Goal: Task Accomplishment & Management: Complete application form

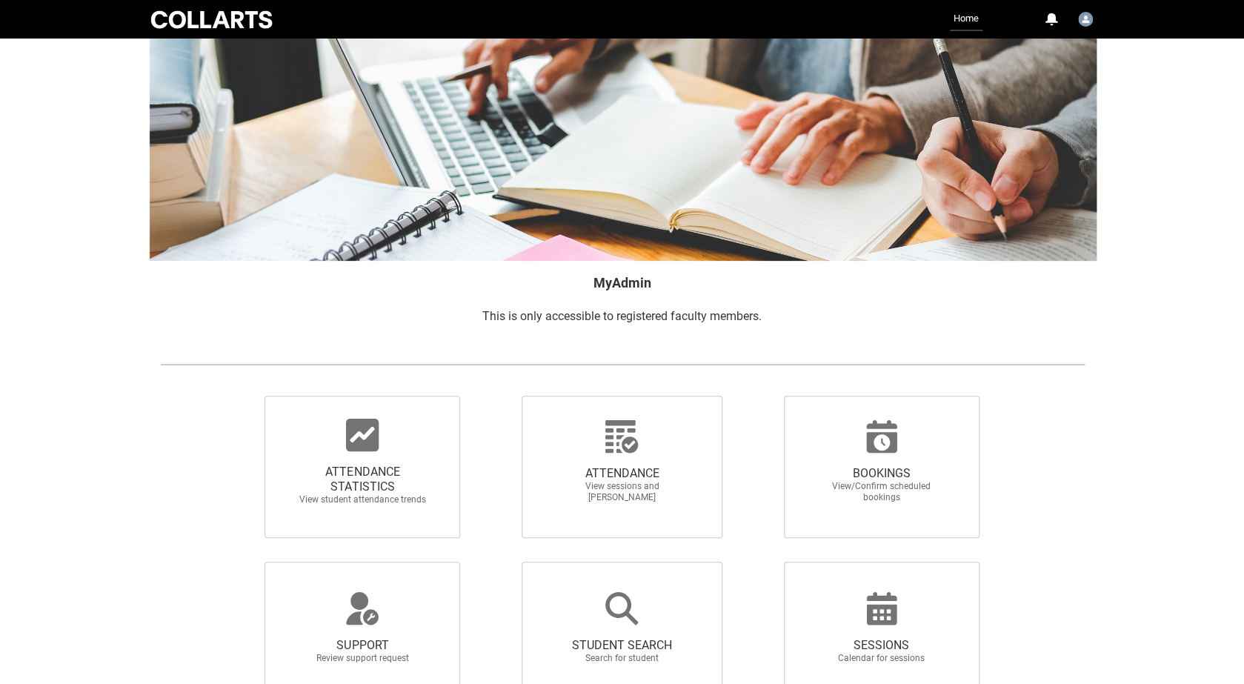
click at [607, 487] on span "View sessions and [PERSON_NAME]" at bounding box center [621, 492] width 130 height 22
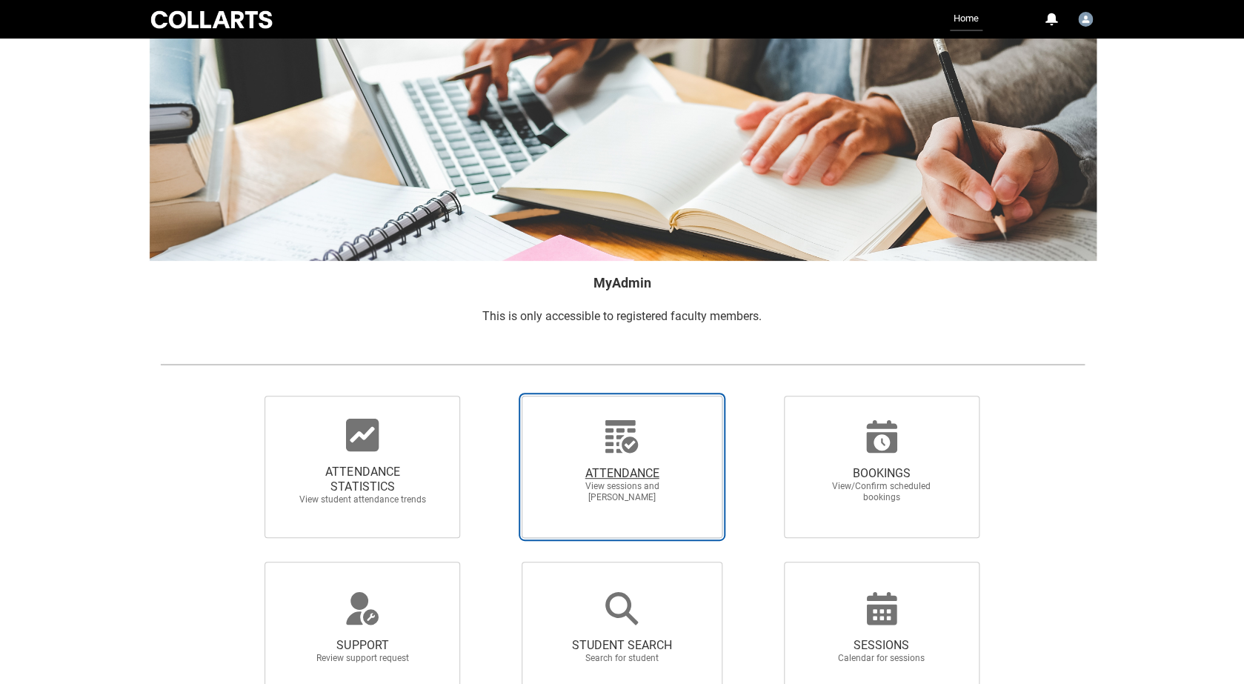
click at [496, 395] on input "ATTENDANCE View sessions and [PERSON_NAME]" at bounding box center [495, 395] width 1 height 1
radio input "true"
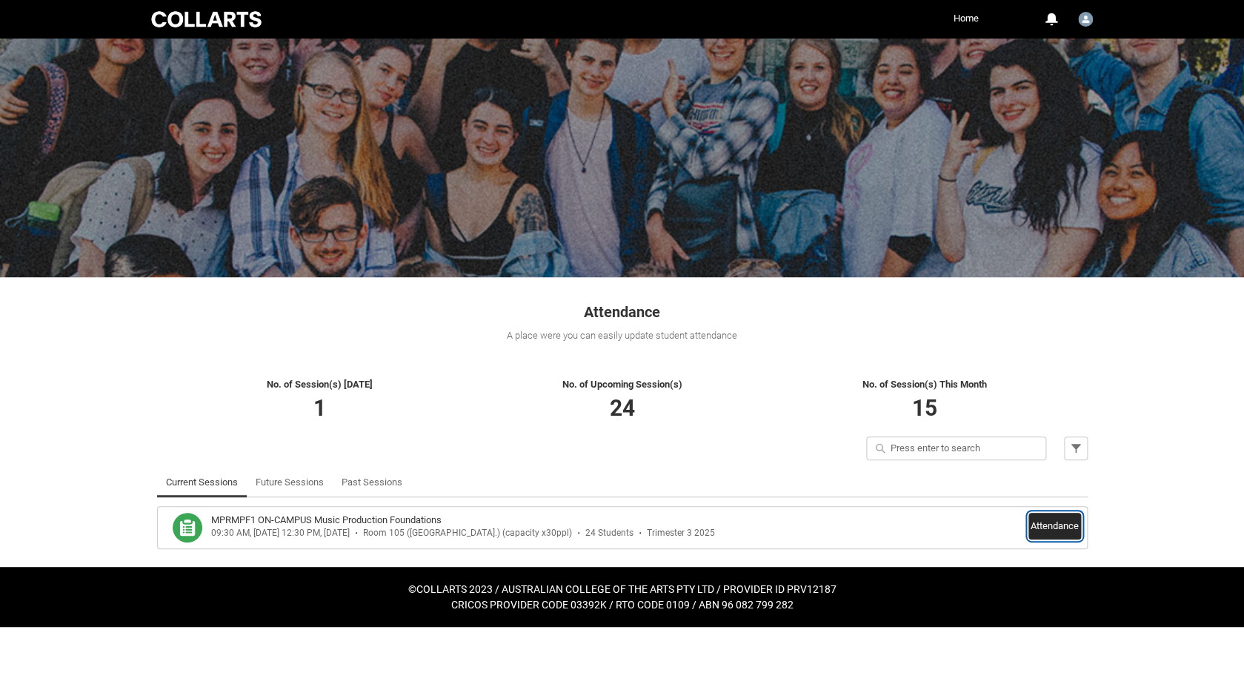
click at [1052, 528] on button "Attendance" at bounding box center [1054, 526] width 53 height 27
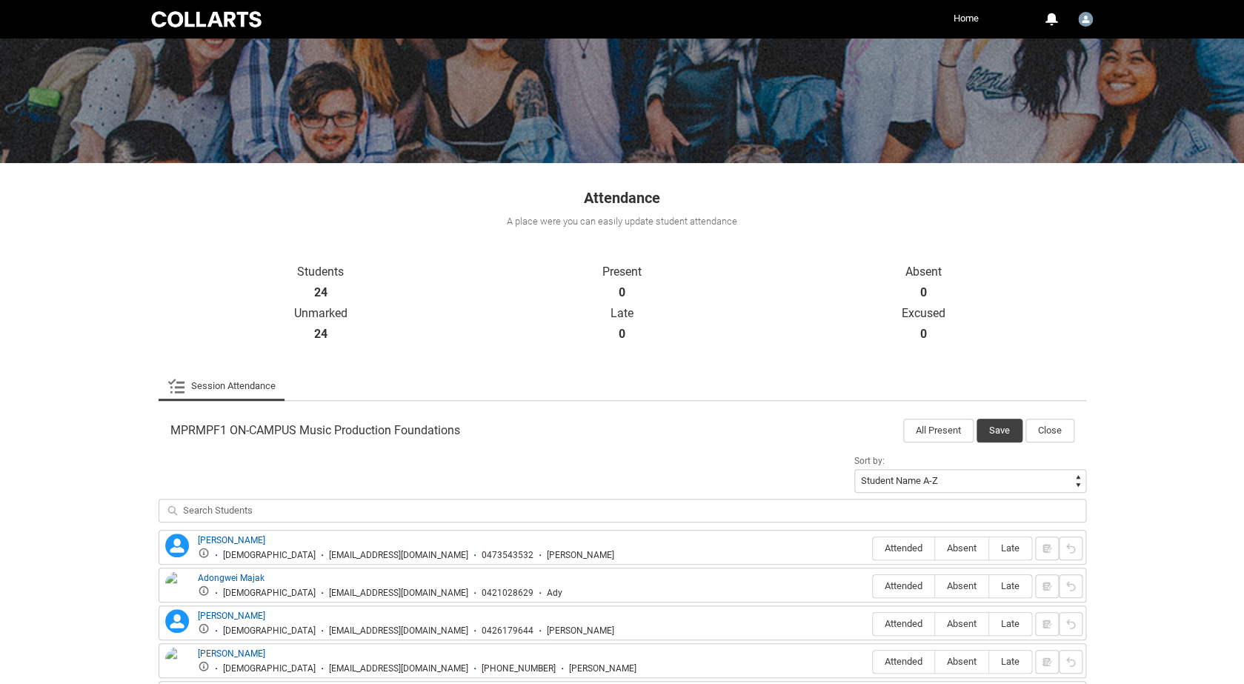
scroll to position [117, 0]
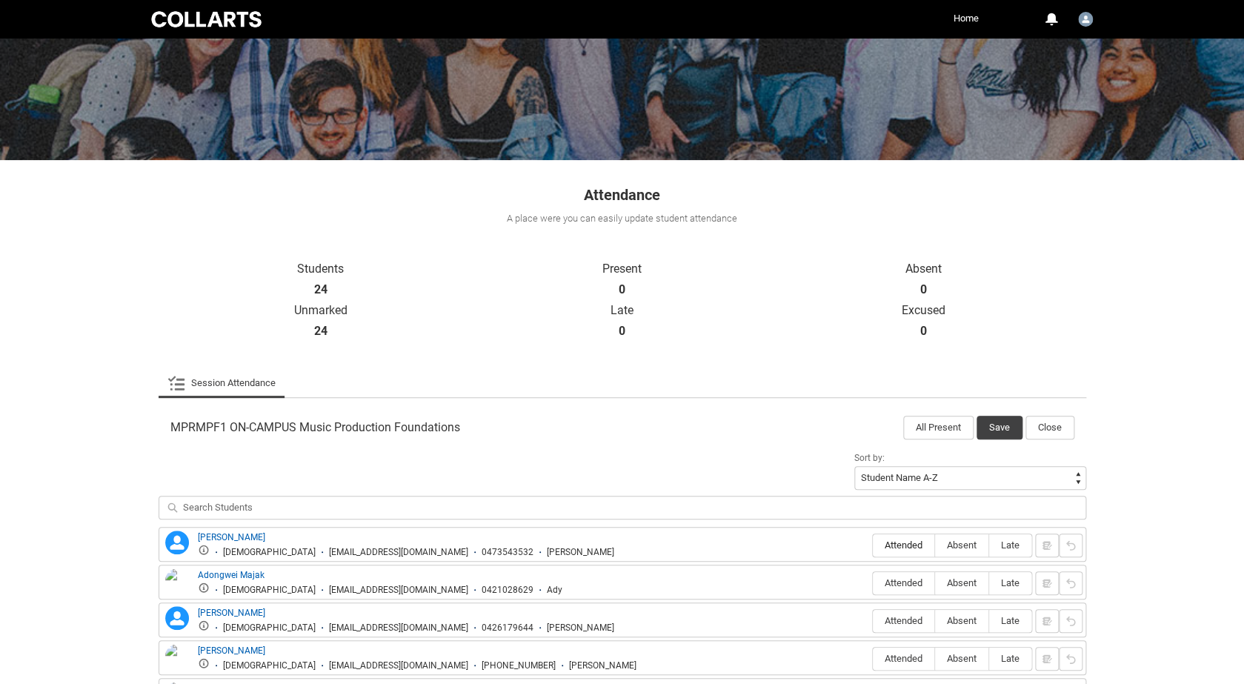
click at [924, 550] on span "Attended" at bounding box center [902, 544] width 61 height 11
click at [872, 545] on input "Attended" at bounding box center [872, 544] width 1 height 1
type lightning-radio-group "Attended"
radio input "true"
click at [914, 573] on label "Attended" at bounding box center [902, 583] width 61 height 23
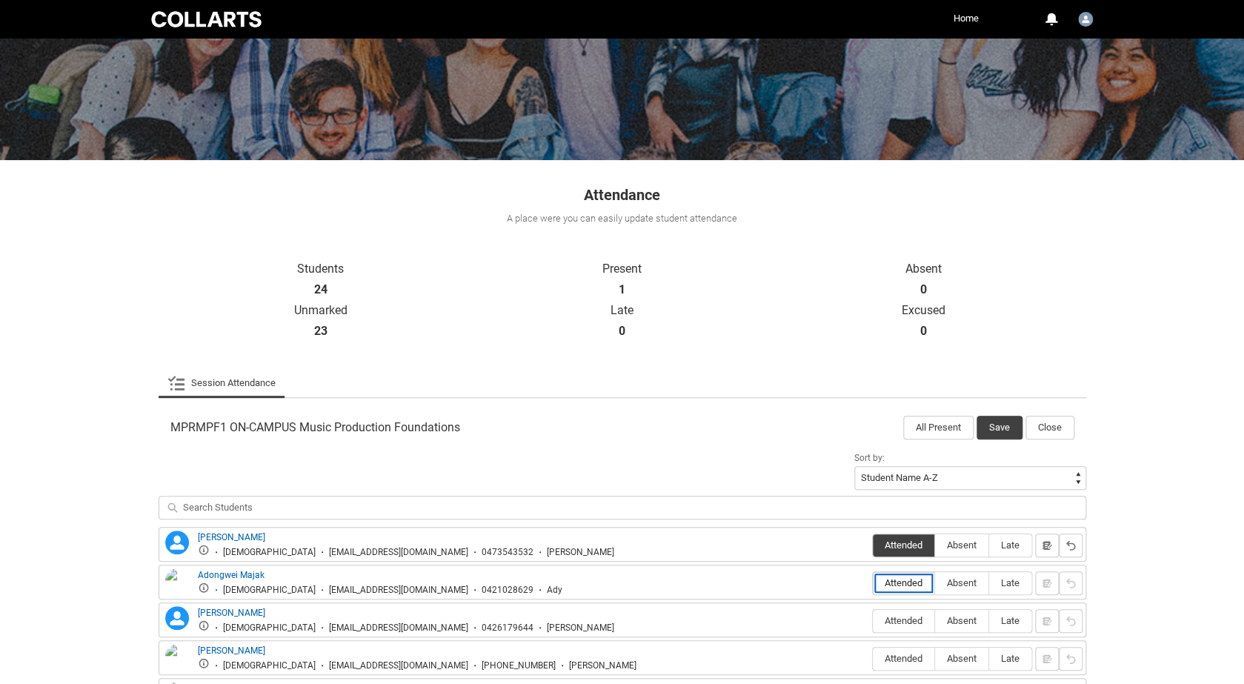
click at [872, 582] on input "Attended" at bounding box center [872, 582] width 1 height 1
type lightning-radio-group "Attended"
radio input "true"
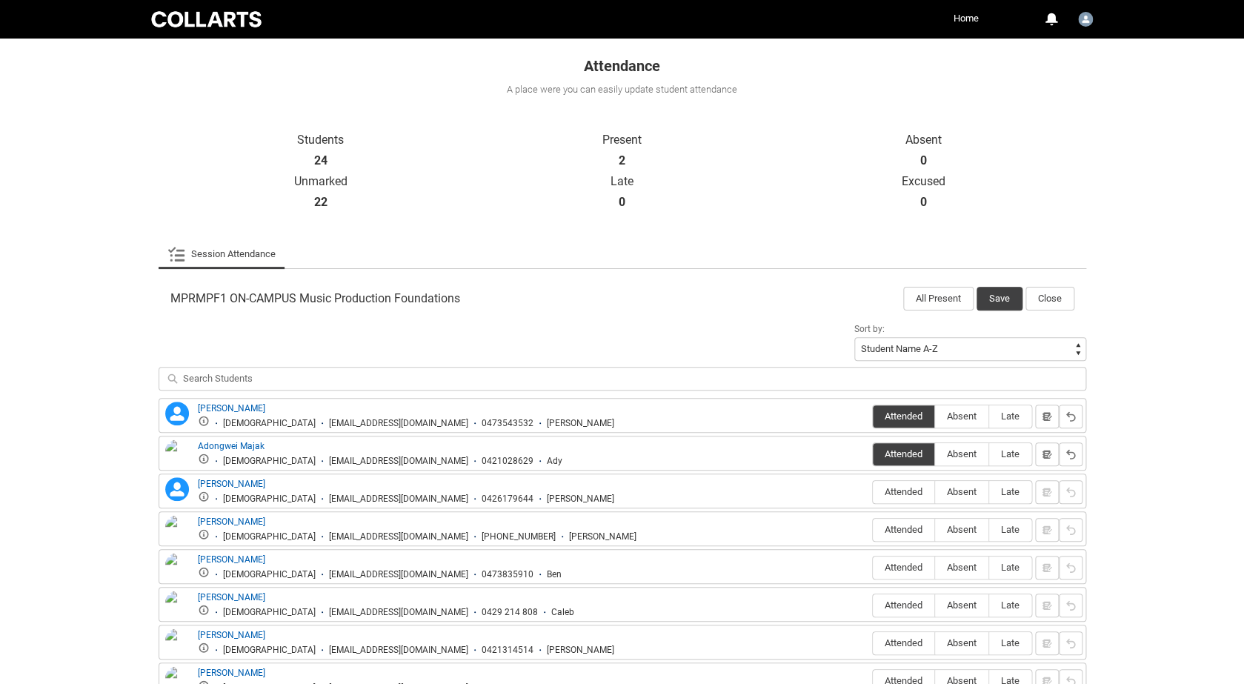
scroll to position [249, 0]
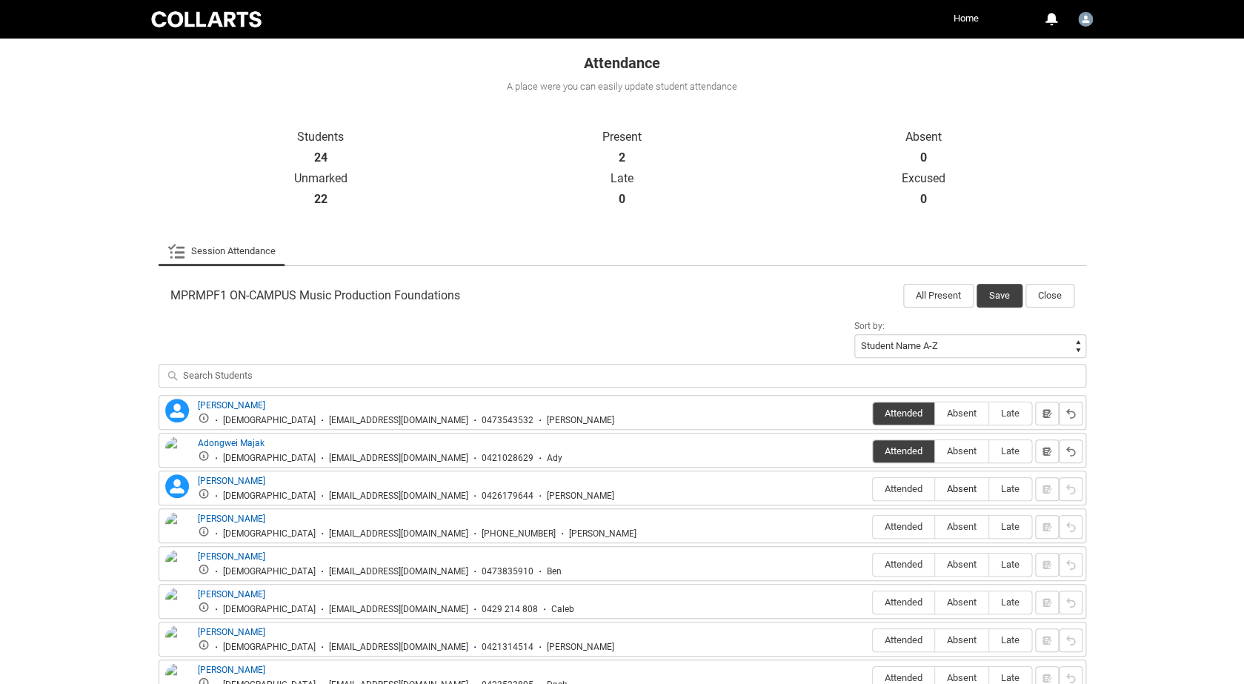
click at [950, 487] on span "Absent" at bounding box center [961, 488] width 53 height 11
click at [935, 488] on input "Absent" at bounding box center [934, 488] width 1 height 1
type lightning-radio-group "Absent"
radio input "true"
click at [952, 523] on span "Absent" at bounding box center [961, 526] width 53 height 11
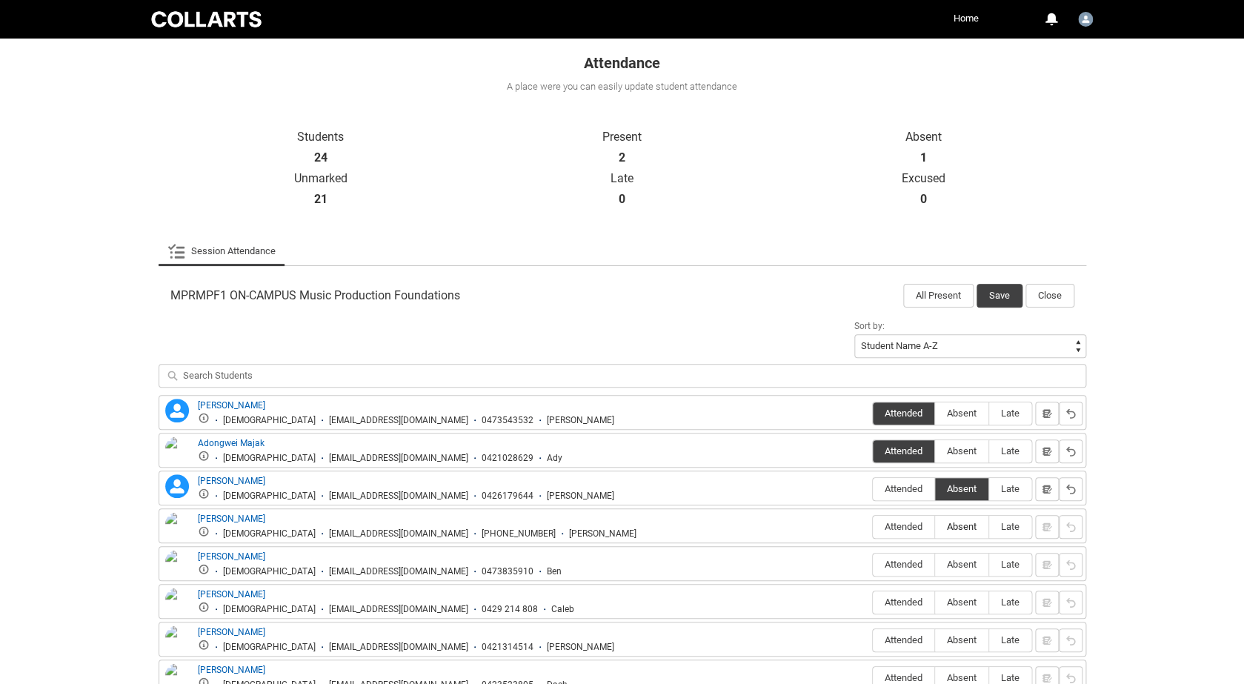
click at [935, 526] on input "Absent" at bounding box center [934, 526] width 1 height 1
type lightning-radio-group "Absent"
radio input "true"
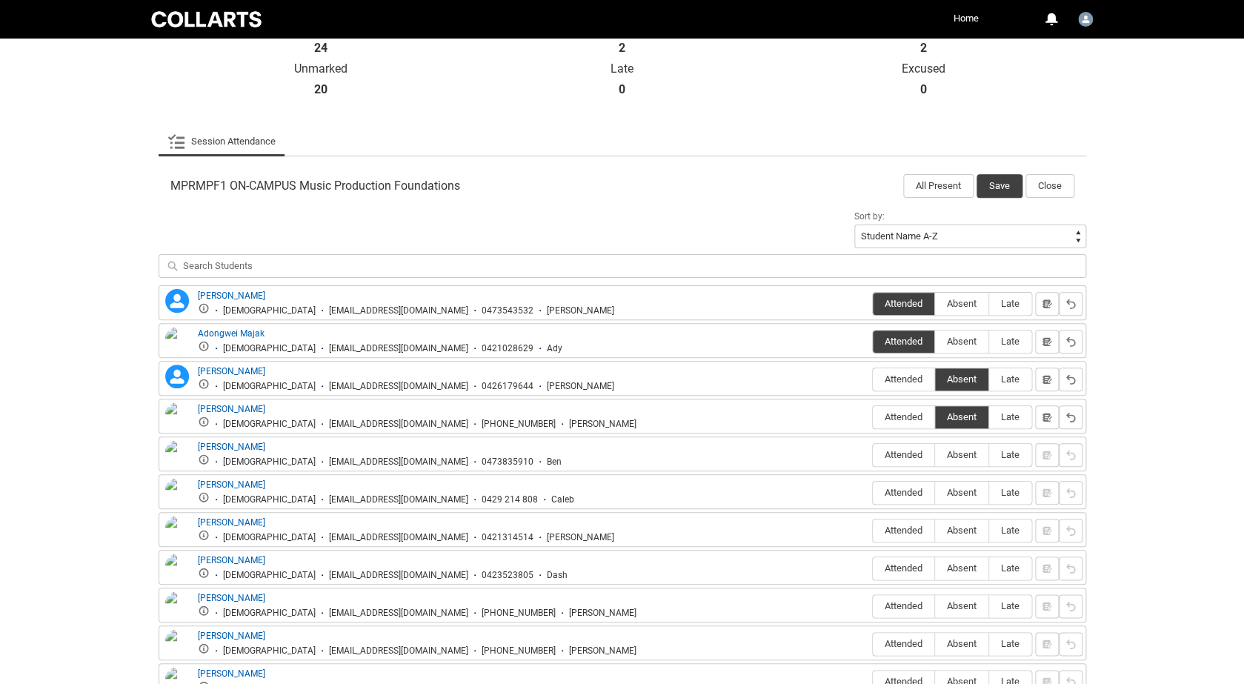
scroll to position [374, 0]
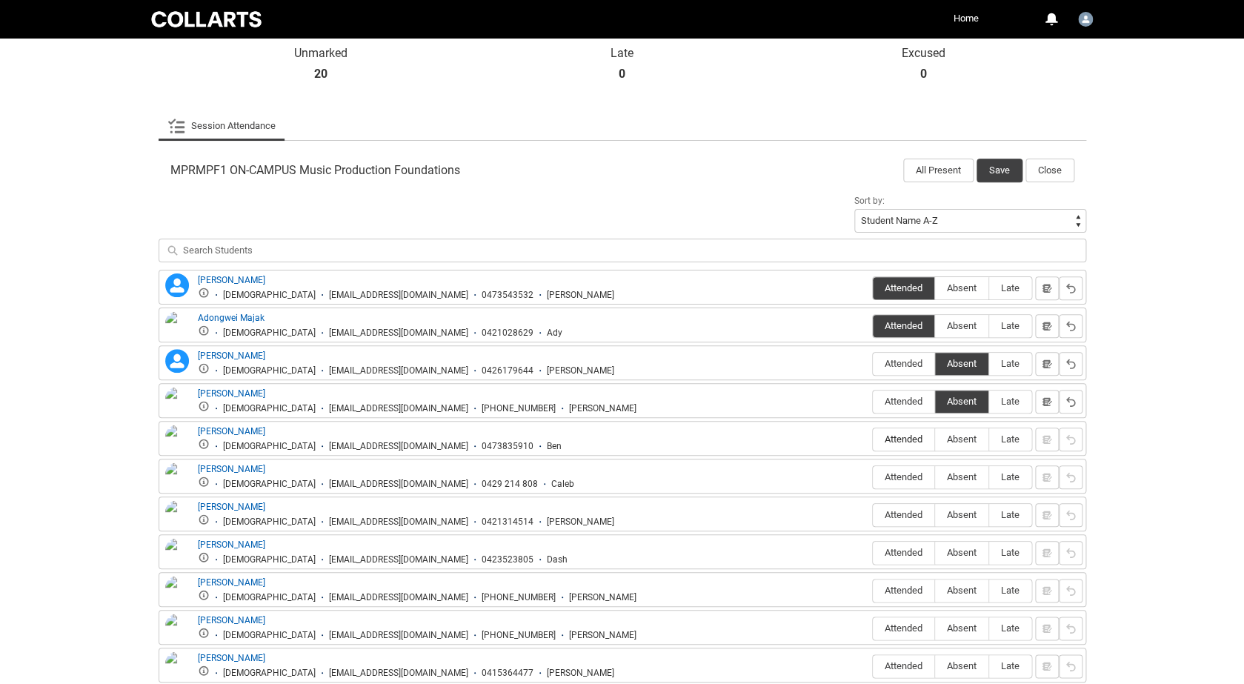
click at [890, 444] on span "Attended" at bounding box center [902, 438] width 61 height 11
click at [872, 439] on input "Attended" at bounding box center [872, 438] width 1 height 1
type lightning-radio-group "Attended"
radio input "true"
click at [891, 482] on span "Attended" at bounding box center [902, 476] width 61 height 11
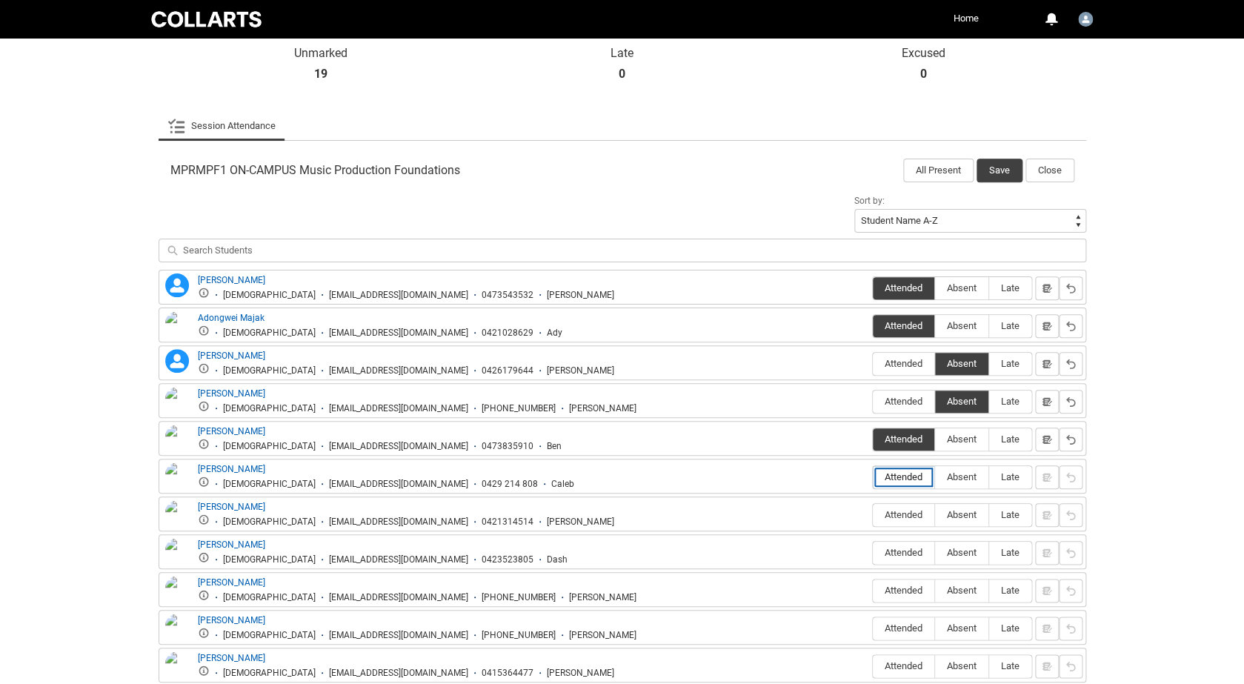
click at [872, 477] on input "Attended" at bounding box center [872, 476] width 1 height 1
type lightning-radio-group "Attended"
radio input "true"
click at [895, 517] on span "Attended" at bounding box center [902, 514] width 61 height 11
click at [872, 515] on input "Attended" at bounding box center [872, 514] width 1 height 1
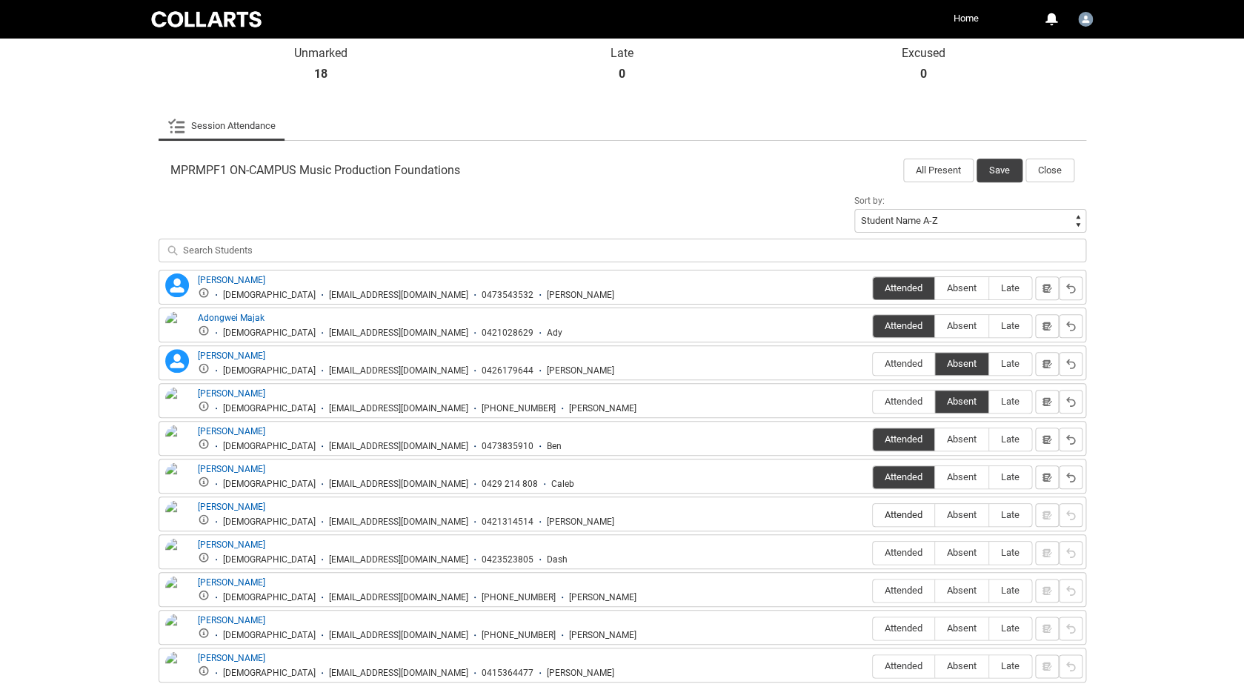
type lightning-radio-group "Attended"
radio input "true"
click at [893, 544] on label "Attended" at bounding box center [902, 552] width 61 height 23
click at [872, 552] on input "Attended" at bounding box center [872, 552] width 1 height 1
type lightning-radio-group "Attended"
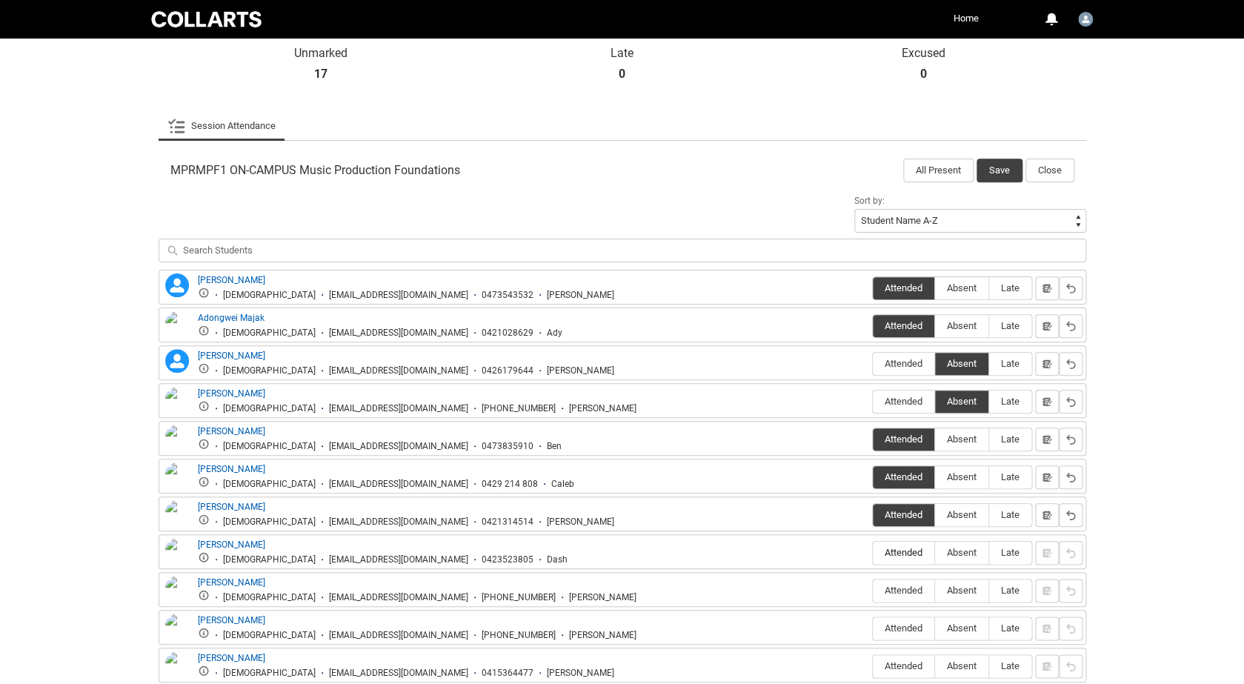
radio input "true"
click at [958, 601] on label "Absent" at bounding box center [961, 590] width 53 height 23
click at [935, 590] on input "Absent" at bounding box center [934, 590] width 1 height 1
type lightning-radio-group "Absent"
radio input "true"
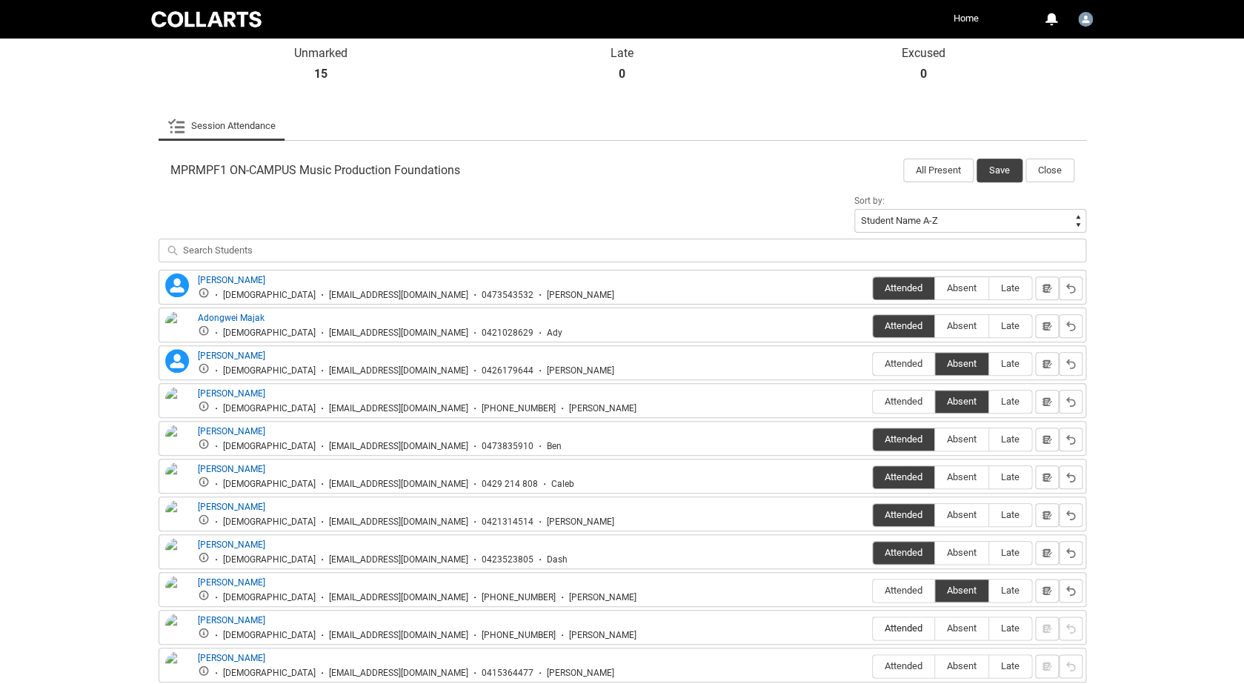
click at [877, 621] on label "Attended" at bounding box center [902, 628] width 61 height 23
click at [872, 627] on input "Attended" at bounding box center [872, 627] width 1 height 1
type lightning-radio-group "Attended"
radio input "true"
click at [892, 671] on span "Attended" at bounding box center [902, 665] width 61 height 11
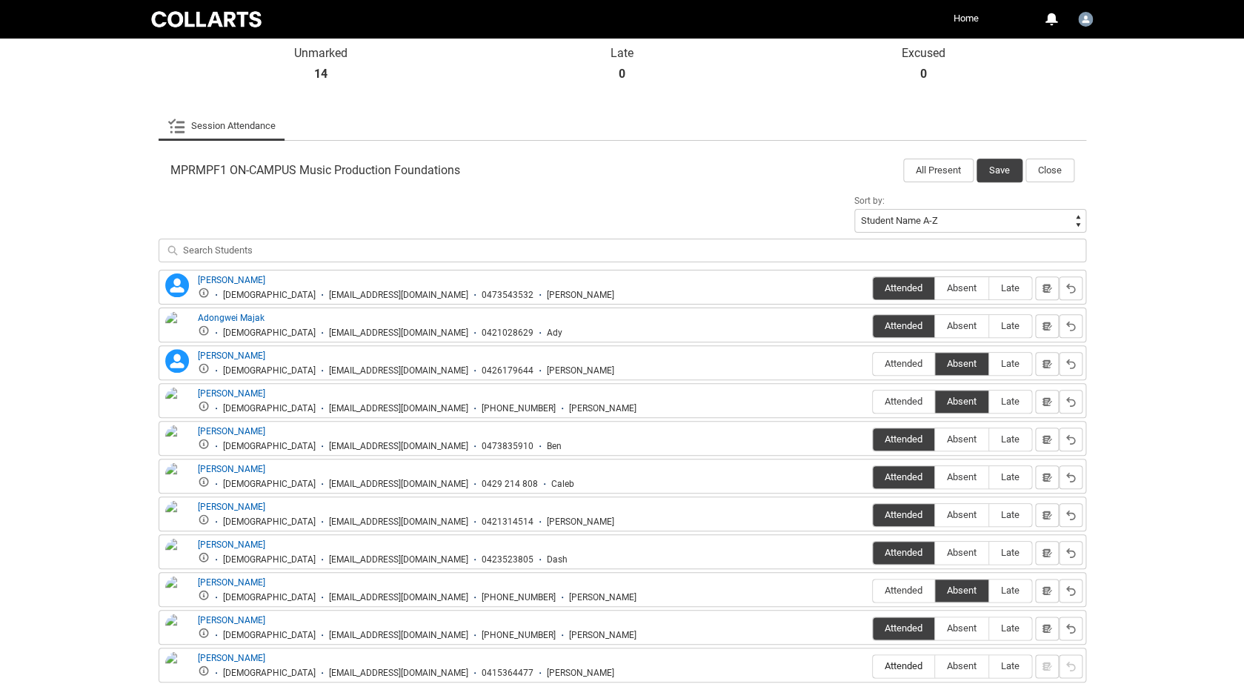
click at [872, 666] on input "Attended" at bounding box center [872, 665] width 1 height 1
type lightning-radio-group "Attended"
radio input "true"
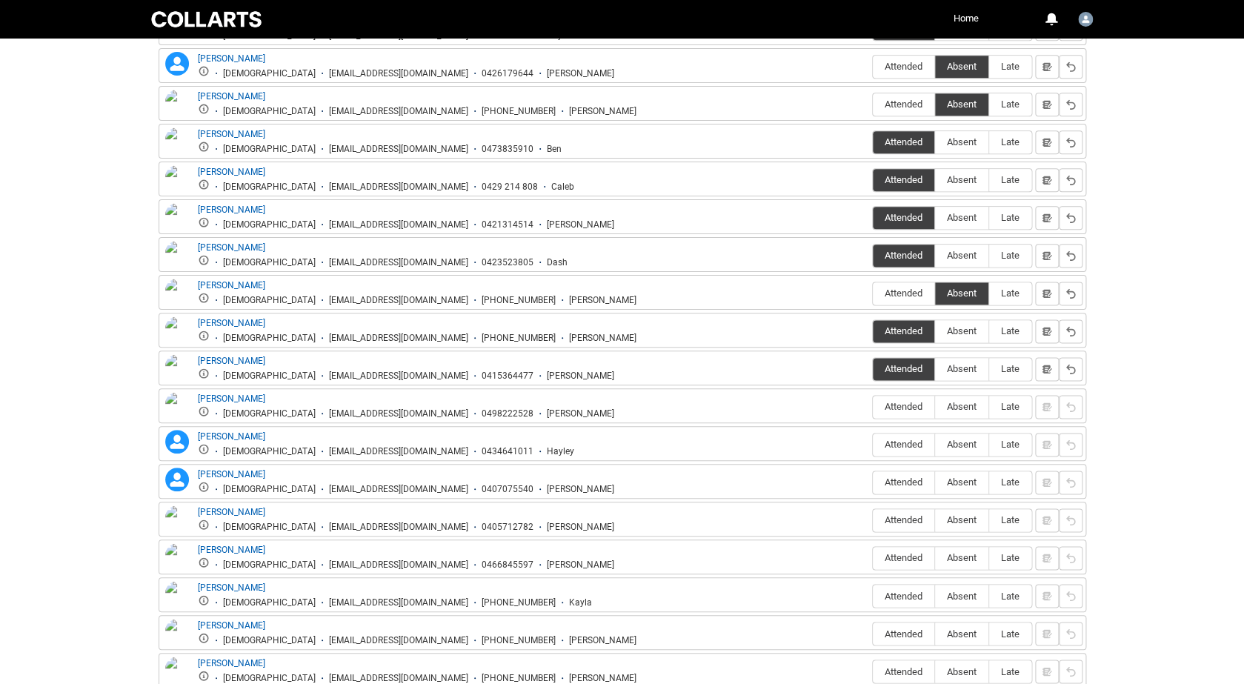
scroll to position [684, 0]
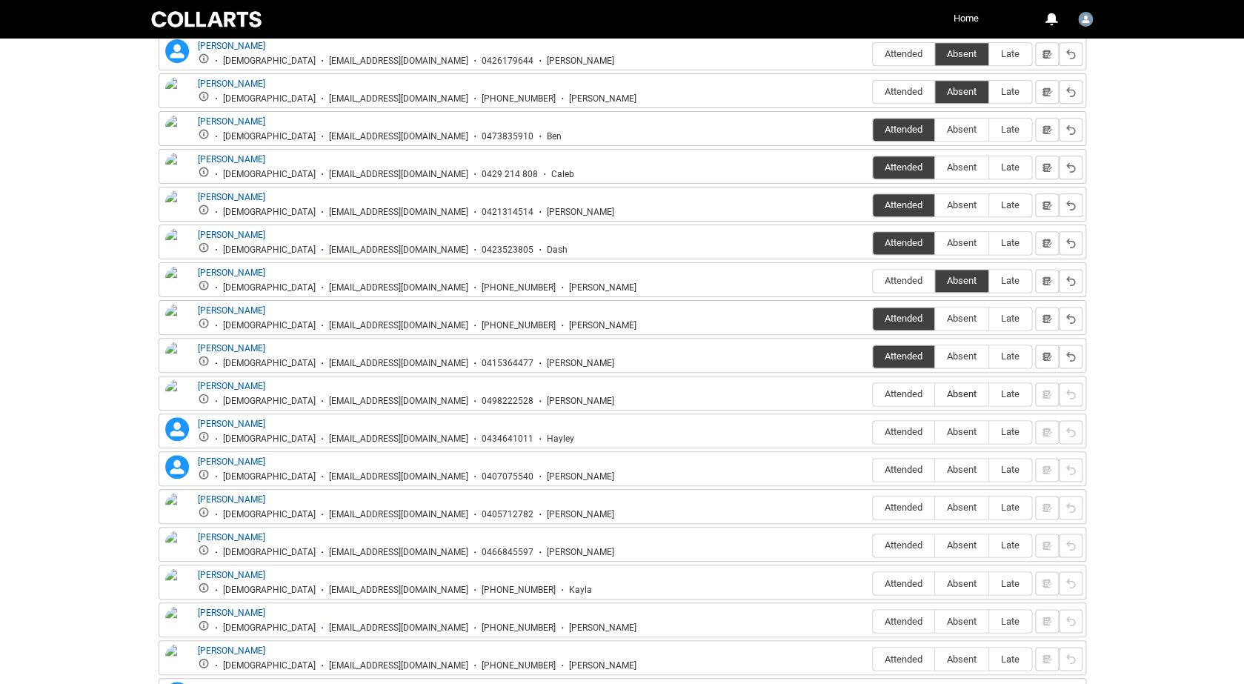
click at [947, 391] on span "Absent" at bounding box center [961, 393] width 53 height 11
click at [935, 393] on input "Absent" at bounding box center [934, 393] width 1 height 1
type lightning-radio-group "Absent"
radio input "true"
click at [956, 443] on label "Absent" at bounding box center [961, 432] width 53 height 23
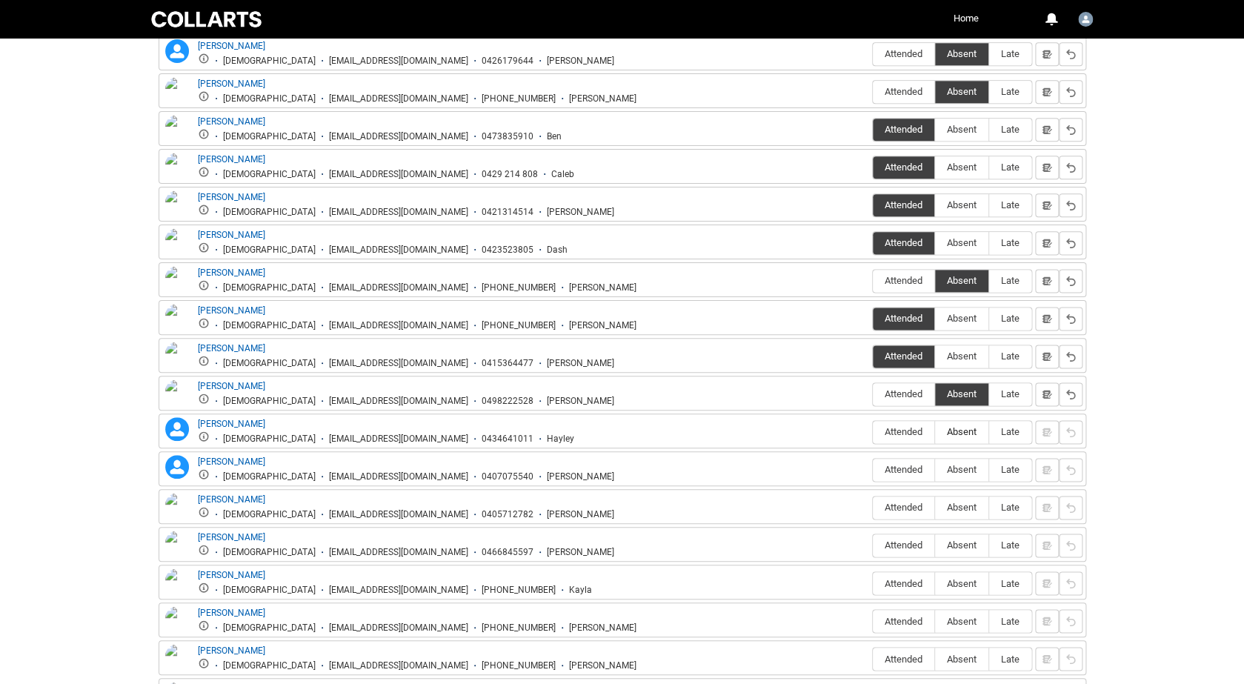
click at [935, 432] on input "Absent" at bounding box center [934, 431] width 1 height 1
type lightning-radio-group "Absent"
radio input "true"
click at [958, 462] on label "Absent" at bounding box center [961, 469] width 53 height 23
click at [935, 469] on input "Absent" at bounding box center [934, 469] width 1 height 1
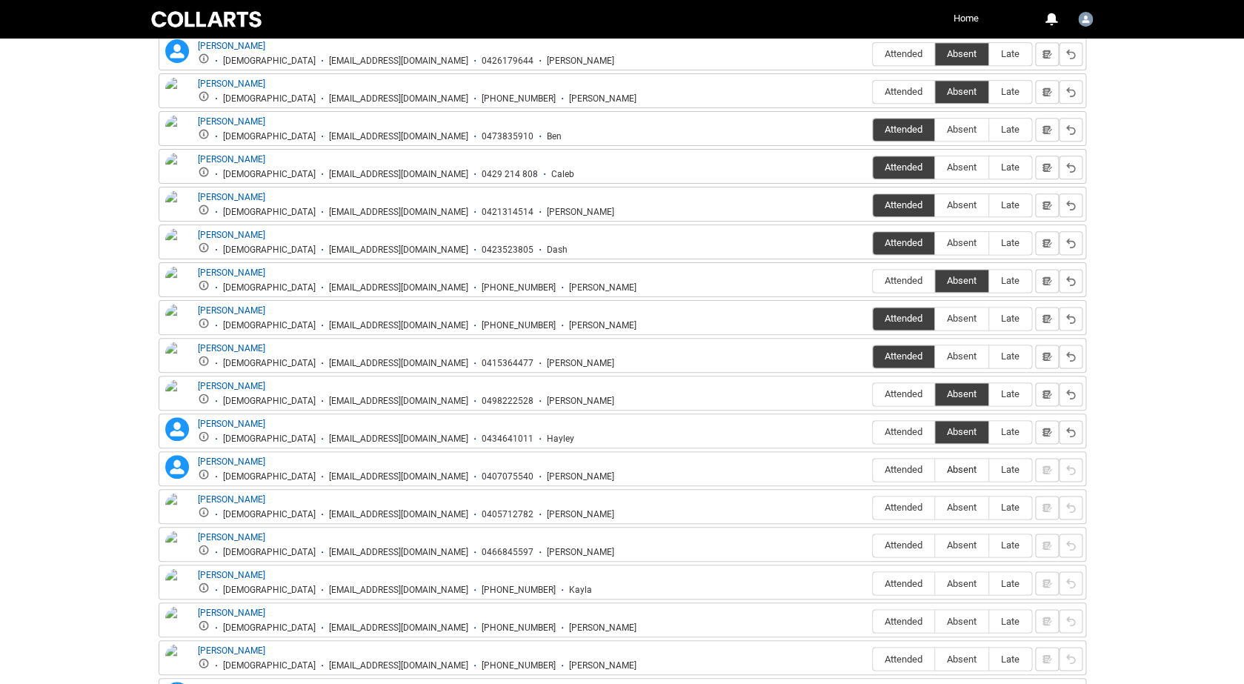
type lightning-radio-group "Absent"
radio input "true"
click at [904, 506] on span "Attended" at bounding box center [902, 506] width 61 height 11
click at [872, 507] on input "Attended" at bounding box center [872, 507] width 1 height 1
type lightning-radio-group "Attended"
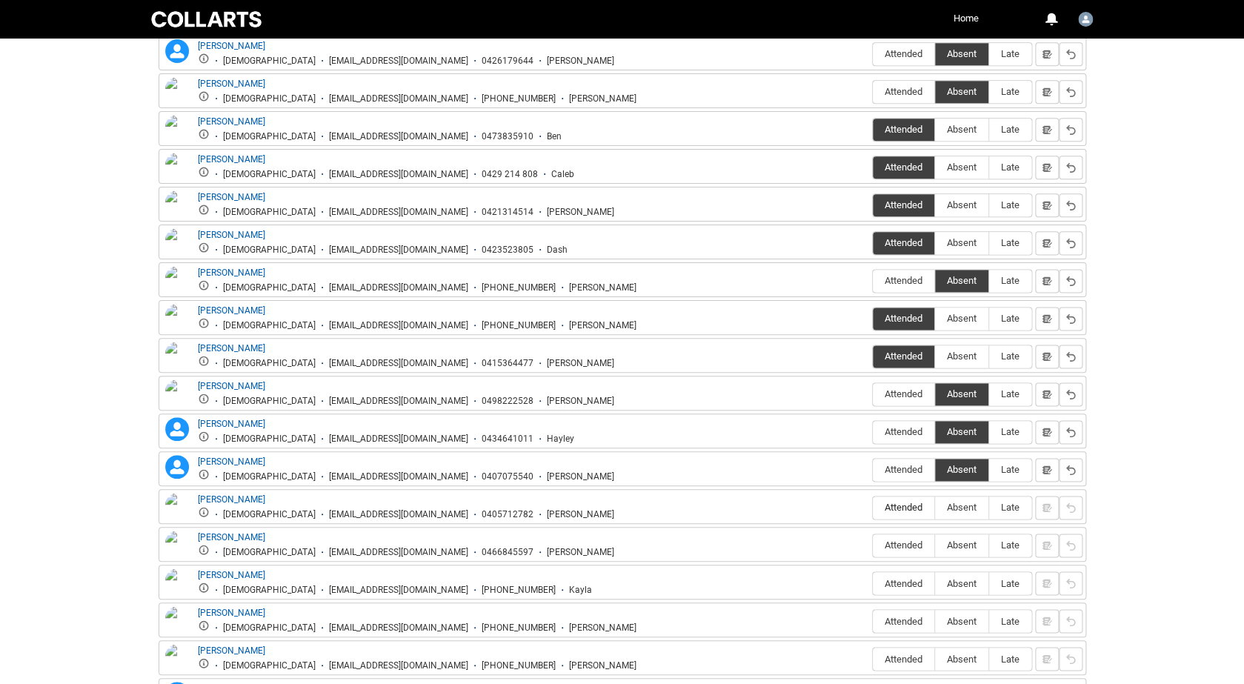
radio input "true"
click at [904, 546] on span "Attended" at bounding box center [902, 544] width 61 height 11
click at [872, 545] on input "Attended" at bounding box center [872, 544] width 1 height 1
type lightning-radio-group "Attended"
radio input "true"
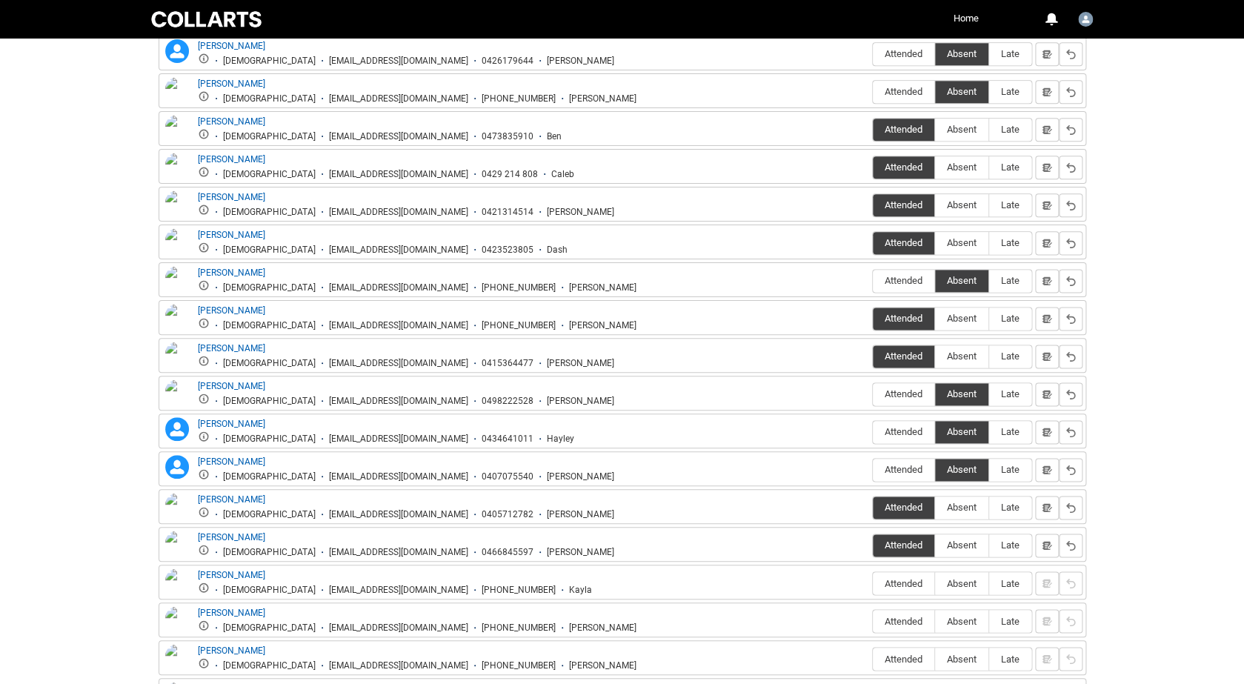
click at [904, 572] on div "Attended Absent Late" at bounding box center [952, 583] width 160 height 24
click at [907, 585] on span "Attended" at bounding box center [902, 582] width 61 height 11
click at [872, 583] on input "Attended" at bounding box center [872, 582] width 1 height 1
type lightning-radio-group "Attended"
radio input "true"
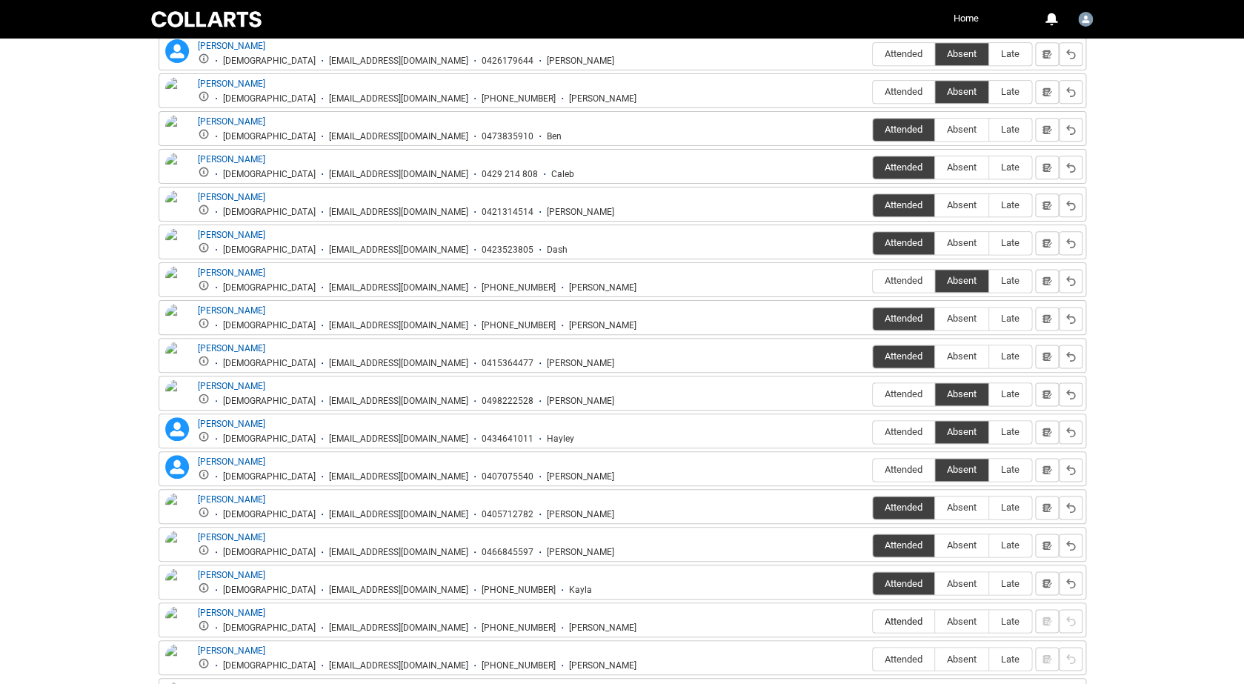
click at [904, 618] on span "Attended" at bounding box center [902, 620] width 61 height 11
click at [872, 620] on input "Attended" at bounding box center [872, 620] width 1 height 1
type lightning-radio-group "Attended"
radio input "true"
click at [904, 651] on label "Attended" at bounding box center [902, 658] width 61 height 23
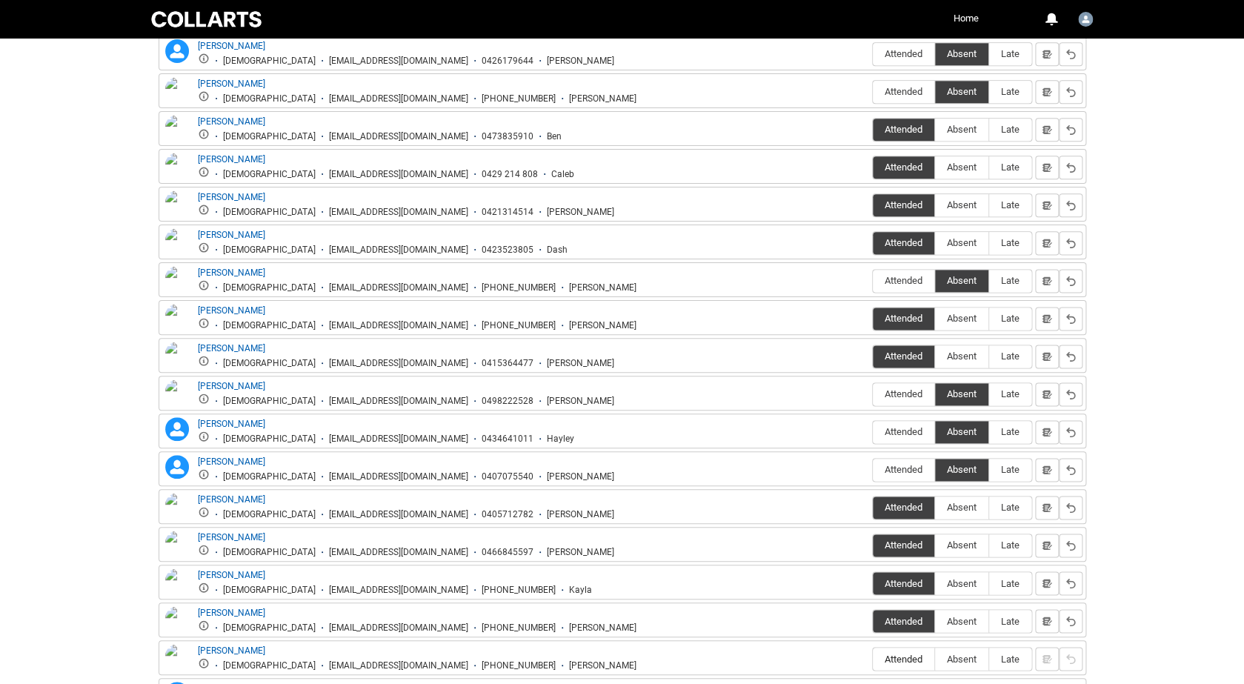
click at [872, 658] on input "Attended" at bounding box center [872, 658] width 1 height 1
type lightning-radio-group "Attended"
radio input "true"
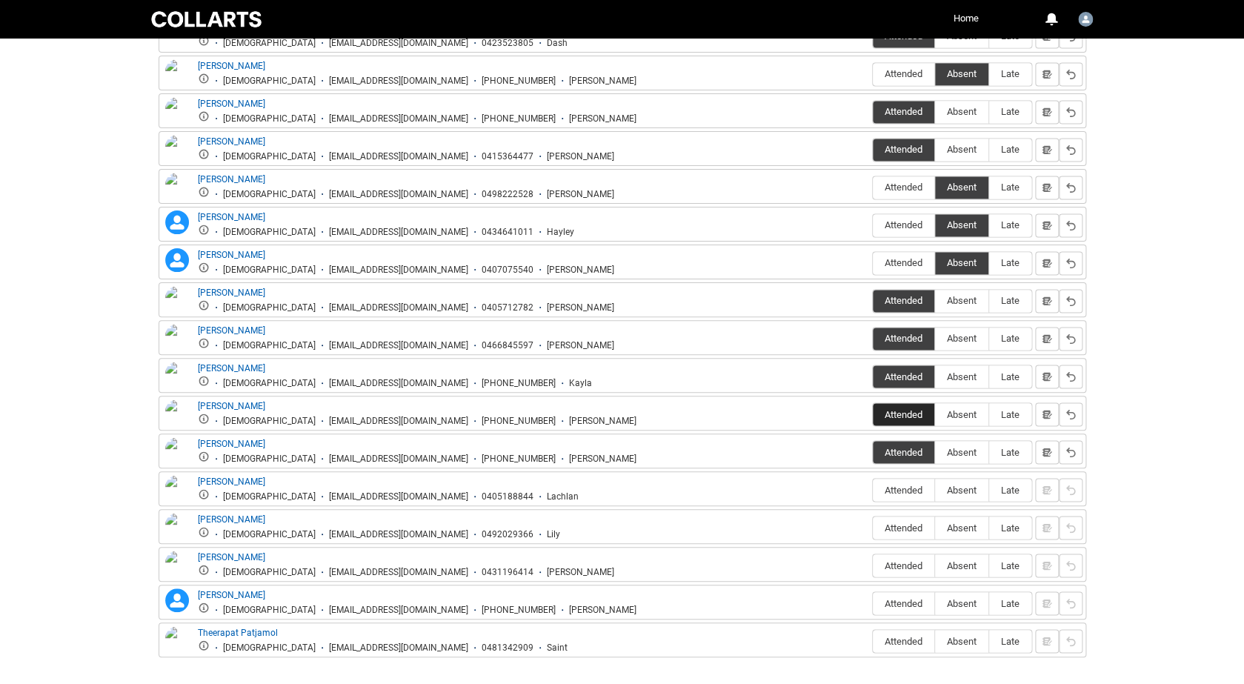
scroll to position [896, 0]
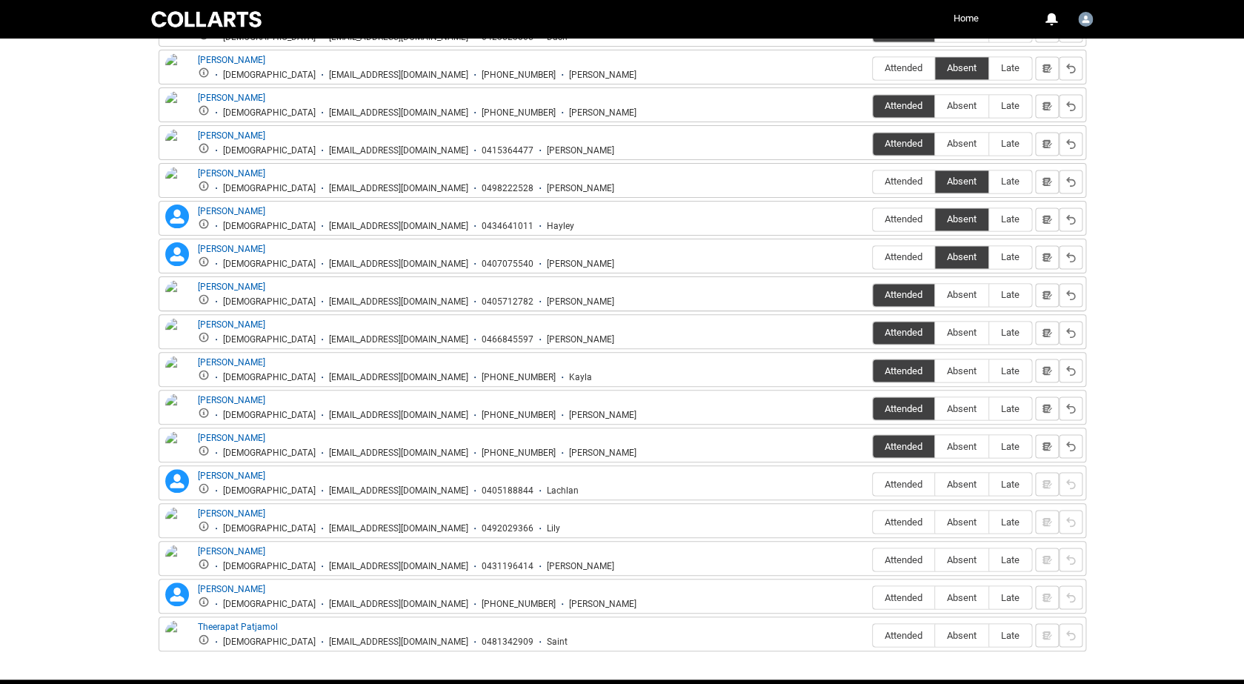
click at [955, 487] on span "Absent" at bounding box center [961, 483] width 53 height 11
click at [935, 484] on input "Absent" at bounding box center [934, 483] width 1 height 1
type lightning-radio-group "Absent"
radio input "true"
click at [897, 527] on span "Attended" at bounding box center [902, 520] width 61 height 11
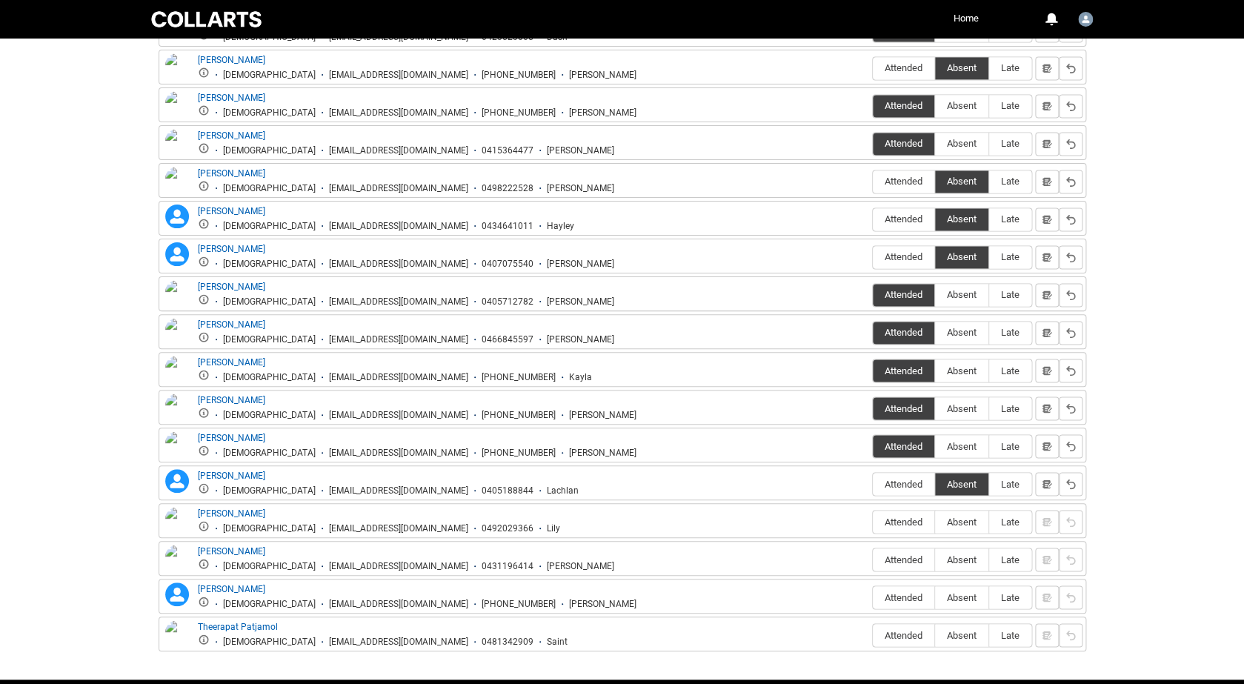
click at [872, 521] on input "Attended" at bounding box center [872, 521] width 1 height 1
type lightning-radio-group "Attended"
radio input "true"
click at [894, 555] on span "Attended" at bounding box center [902, 558] width 61 height 11
click at [872, 558] on input "Attended" at bounding box center [872, 558] width 1 height 1
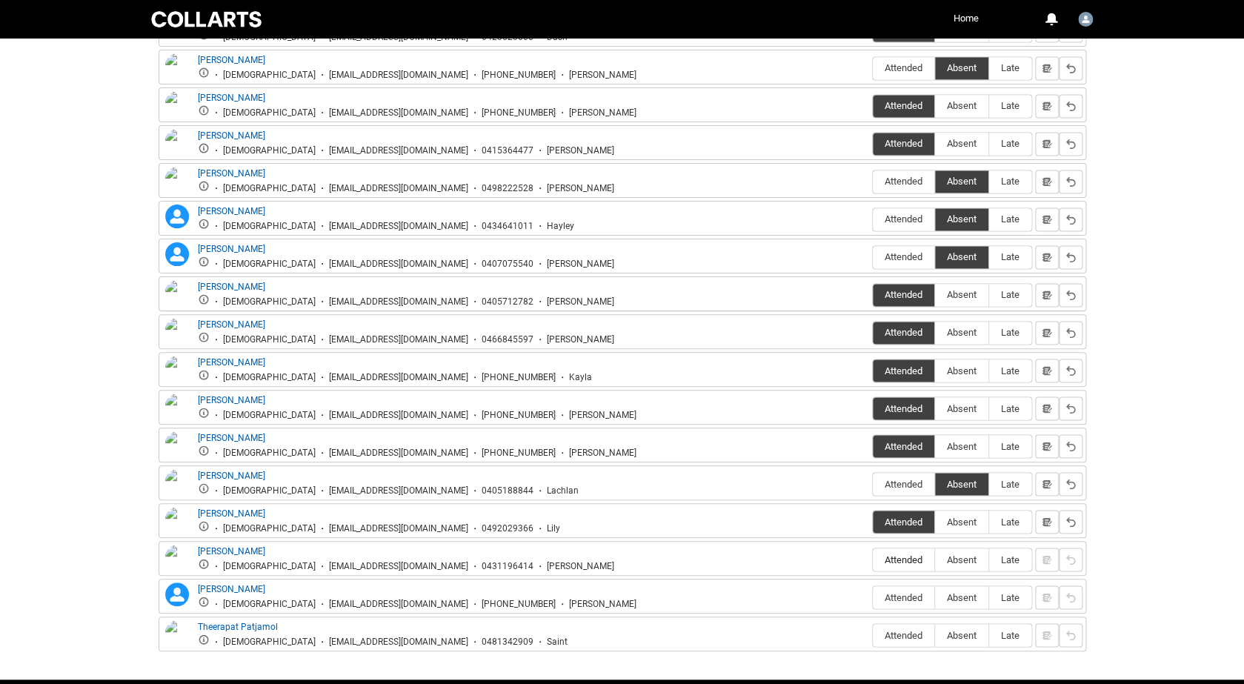
type lightning-radio-group "Attended"
radio input "true"
click at [887, 595] on span "Attended" at bounding box center [902, 596] width 61 height 11
click at [872, 596] on input "Attended" at bounding box center [872, 596] width 1 height 1
type lightning-radio-group "Attended"
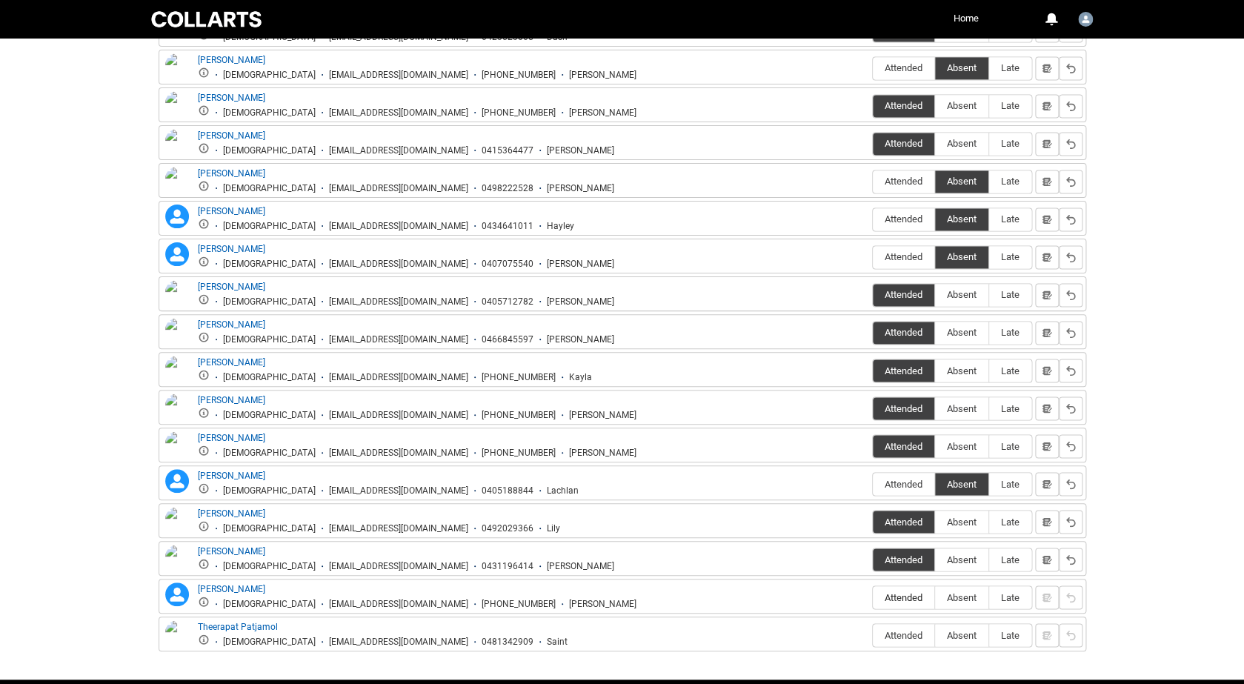
radio input "true"
drag, startPoint x: 14, startPoint y: 501, endPoint x: 963, endPoint y: 635, distance: 958.2
click at [963, 635] on span "Absent" at bounding box center [961, 634] width 53 height 11
click at [935, 635] on input "Absent" at bounding box center [934, 634] width 1 height 1
type lightning-radio-group "Absent"
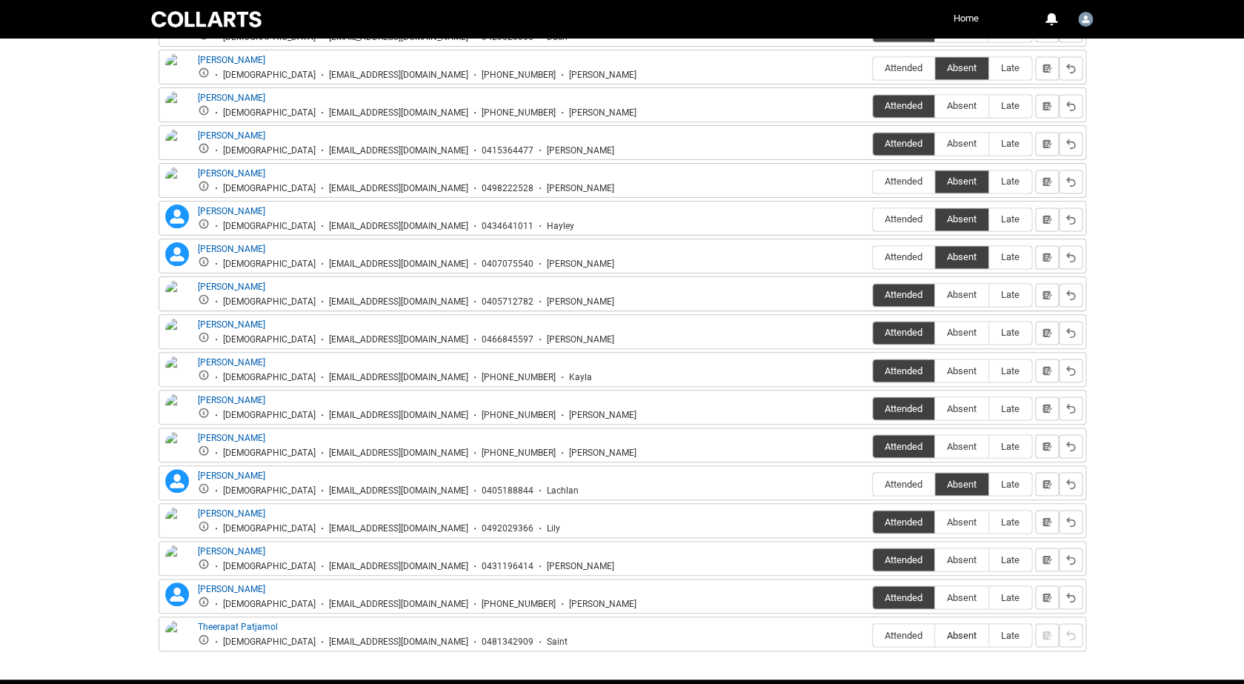
radio input "true"
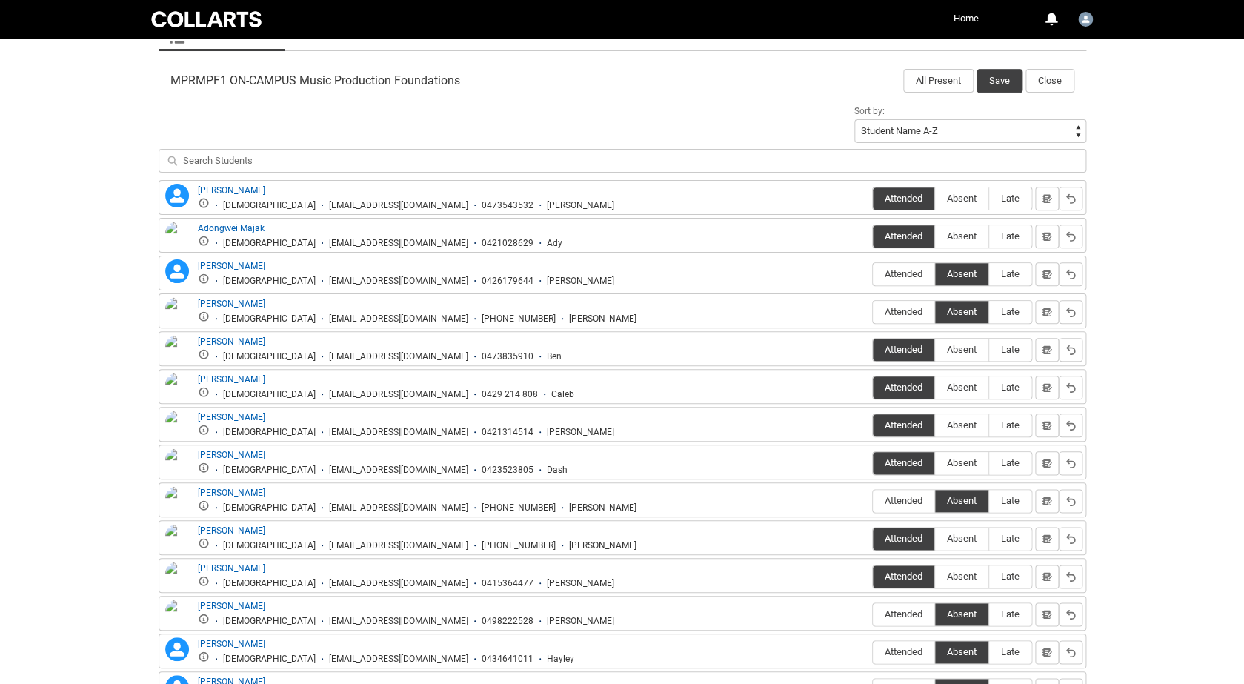
scroll to position [455, 0]
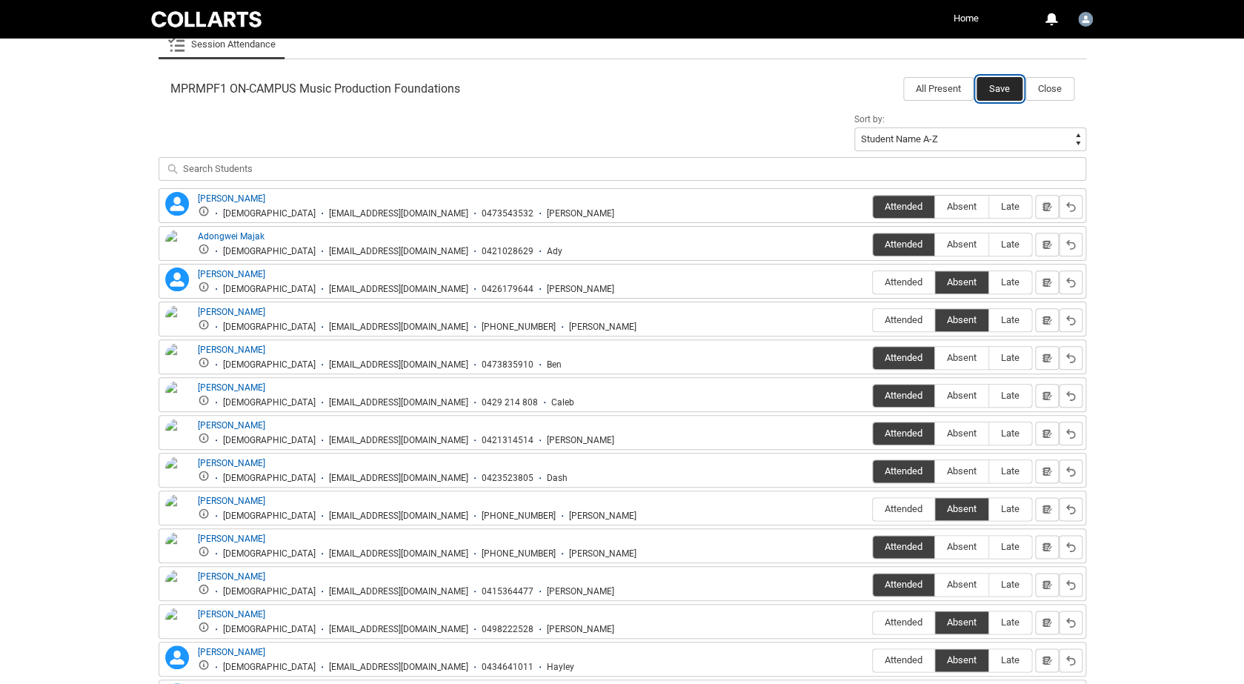
click at [990, 94] on button "Save" at bounding box center [999, 89] width 46 height 24
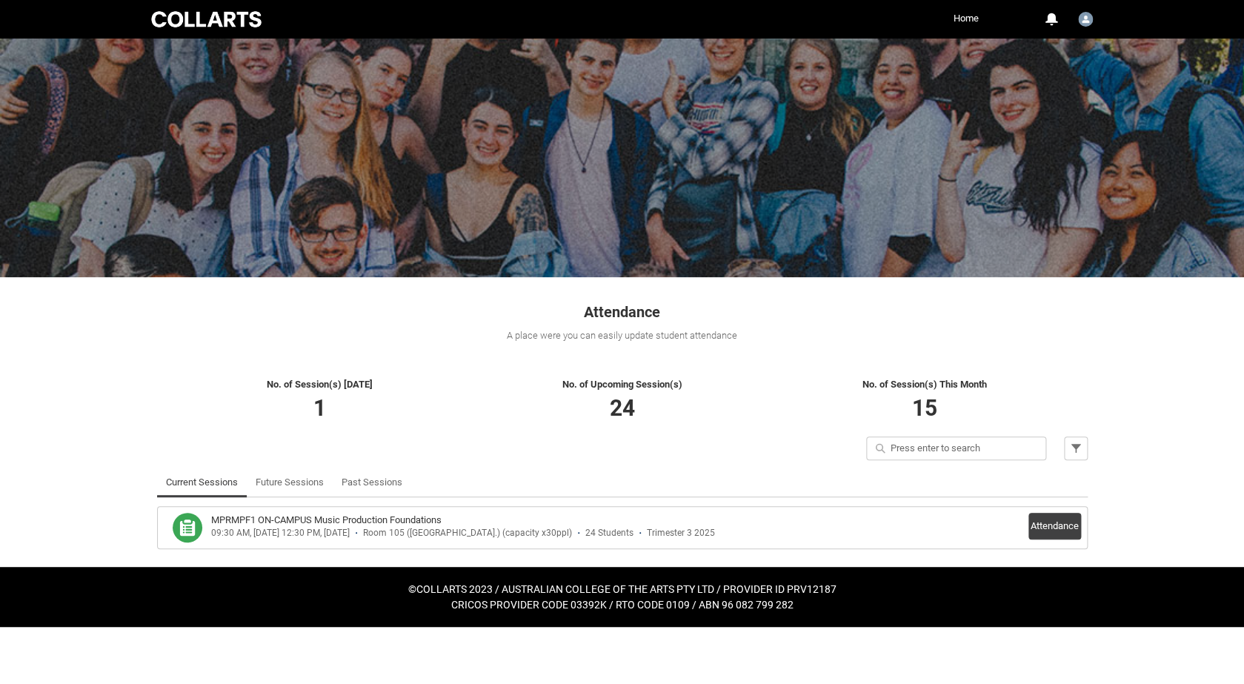
scroll to position [0, 0]
